Goal: Navigation & Orientation: Find specific page/section

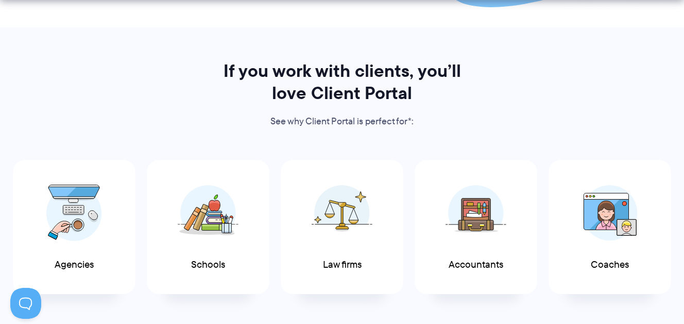
scroll to position [493, 0]
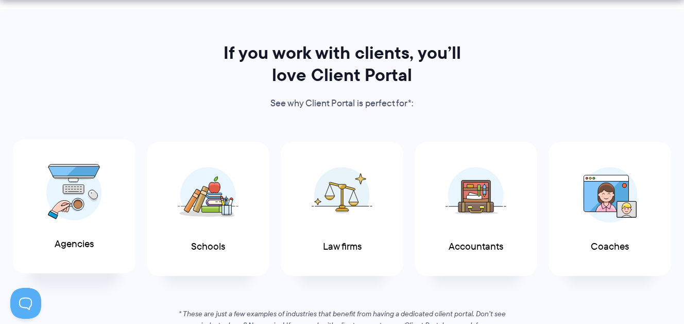
click at [108, 196] on div "Agencies" at bounding box center [74, 206] width 123 height 134
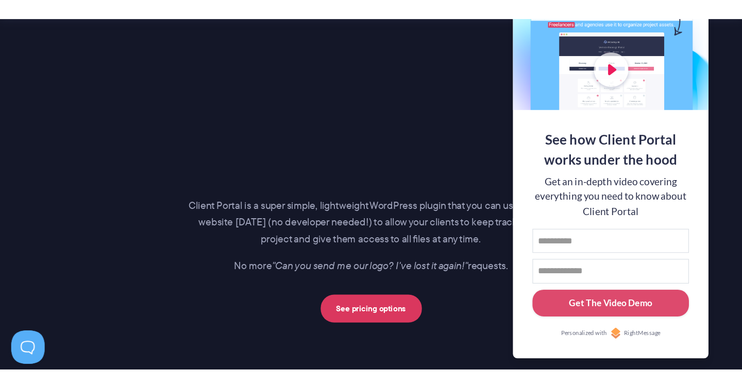
scroll to position [1486, 0]
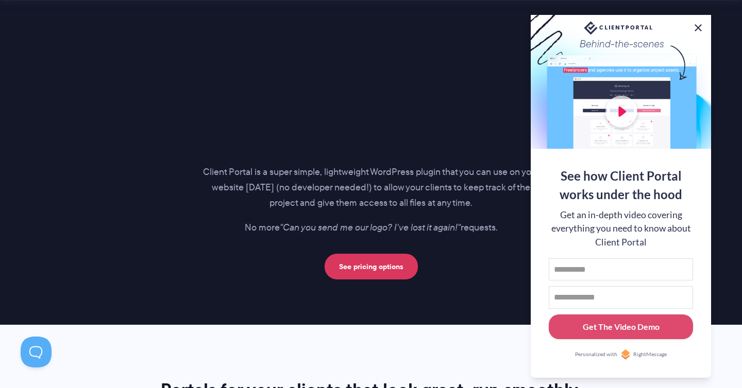
click at [684, 27] on button at bounding box center [698, 28] width 12 height 12
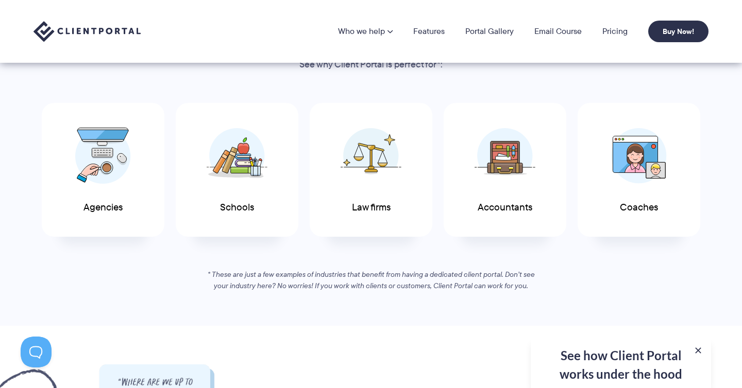
scroll to position [475, 0]
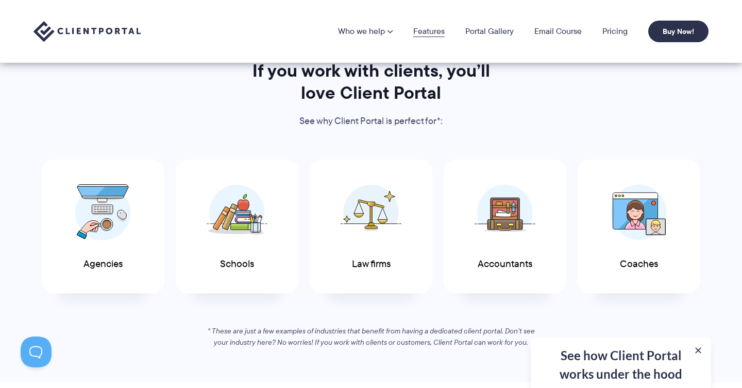
click at [417, 29] on link "Features" at bounding box center [428, 31] width 31 height 8
